Goal: Find specific page/section: Find specific page/section

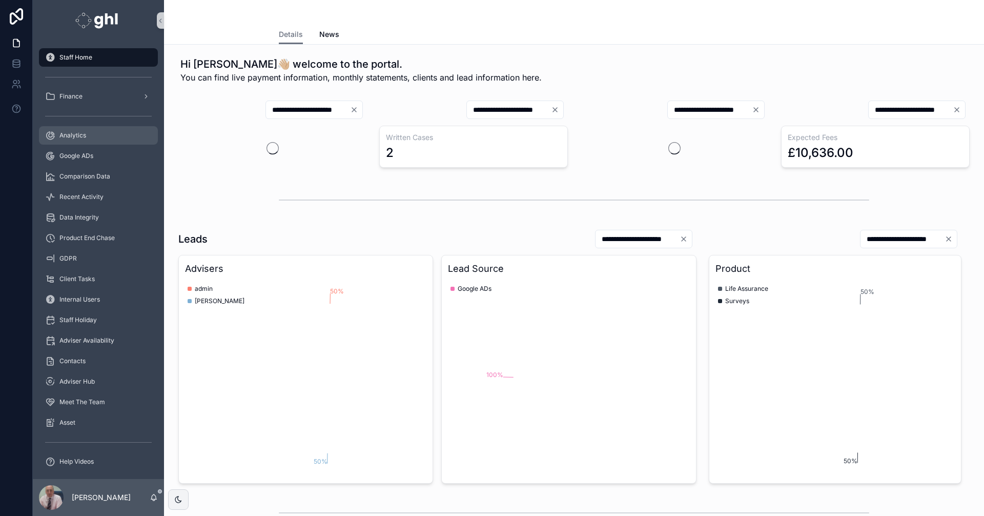
drag, startPoint x: 90, startPoint y: 136, endPoint x: 112, endPoint y: 136, distance: 21.5
click at [90, 136] on div "Analytics" at bounding box center [98, 135] width 107 height 16
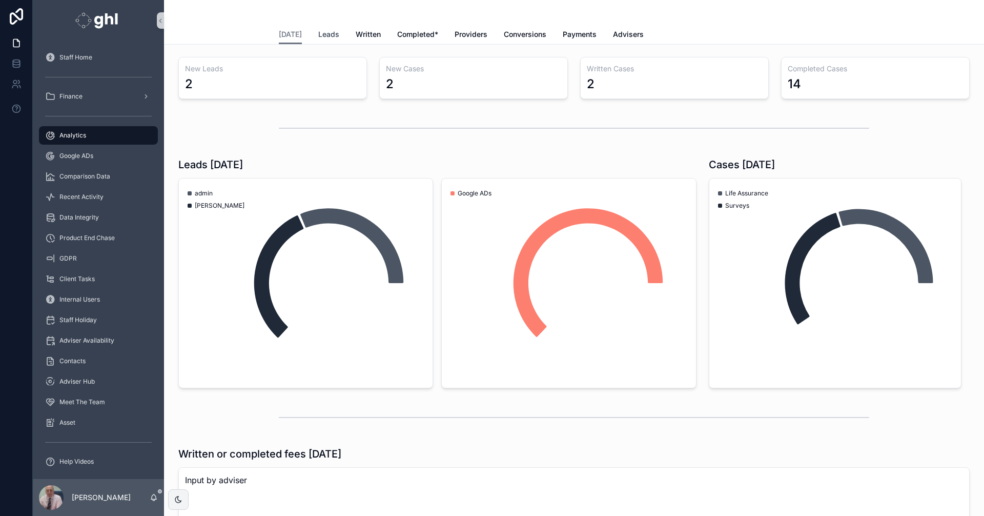
click at [327, 32] on span "Leads" at bounding box center [328, 34] width 21 height 10
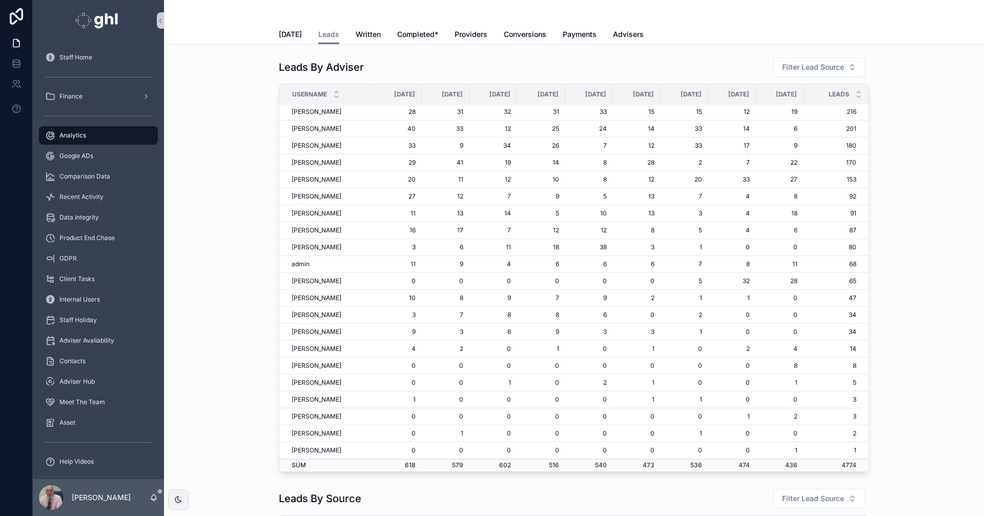
scroll to position [229, 0]
click at [707, 269] on tbody "Dan Wadeson 40 49 41 23 42 60 49 29 28 361 Harry Norton 38 39 41 43 39 24 30 31…" at bounding box center [573, 186] width 589 height 570
click at [227, 314] on div "Leads By Adviser Filter Lead Source Username January, 2025 February, 2025 March…" at bounding box center [574, 264] width 804 height 423
click at [364, 29] on span "Written" at bounding box center [368, 34] width 25 height 10
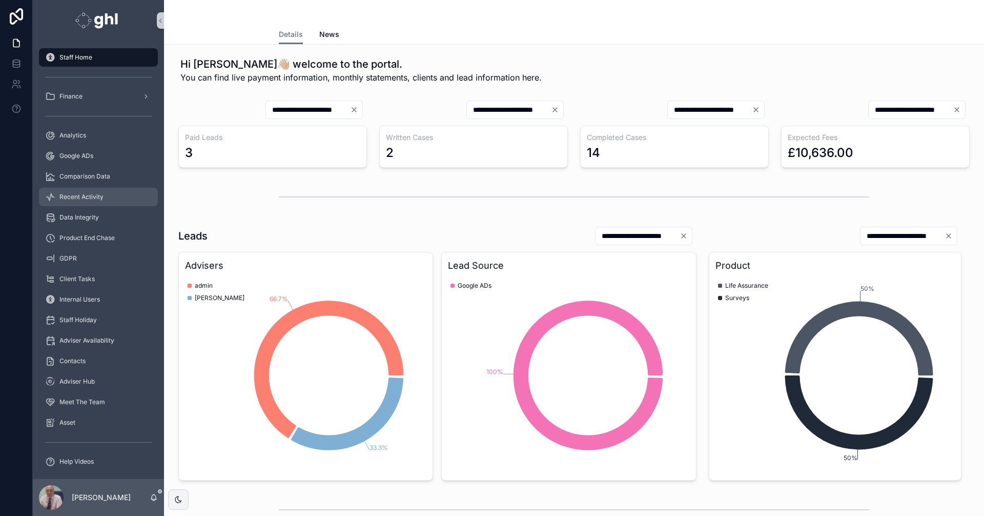
click at [87, 197] on span "Recent Activity" at bounding box center [81, 197] width 44 height 8
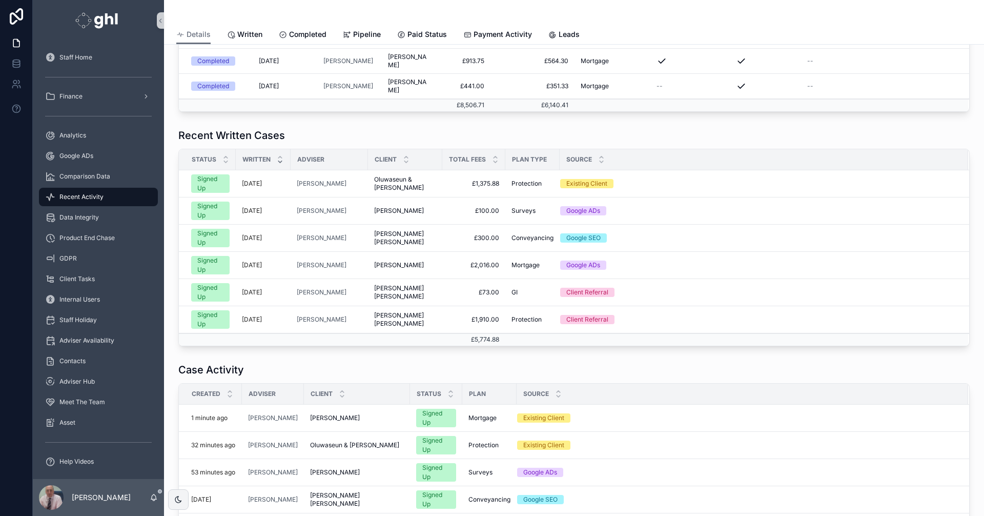
scroll to position [387, 0]
